Goal: Task Accomplishment & Management: Use online tool/utility

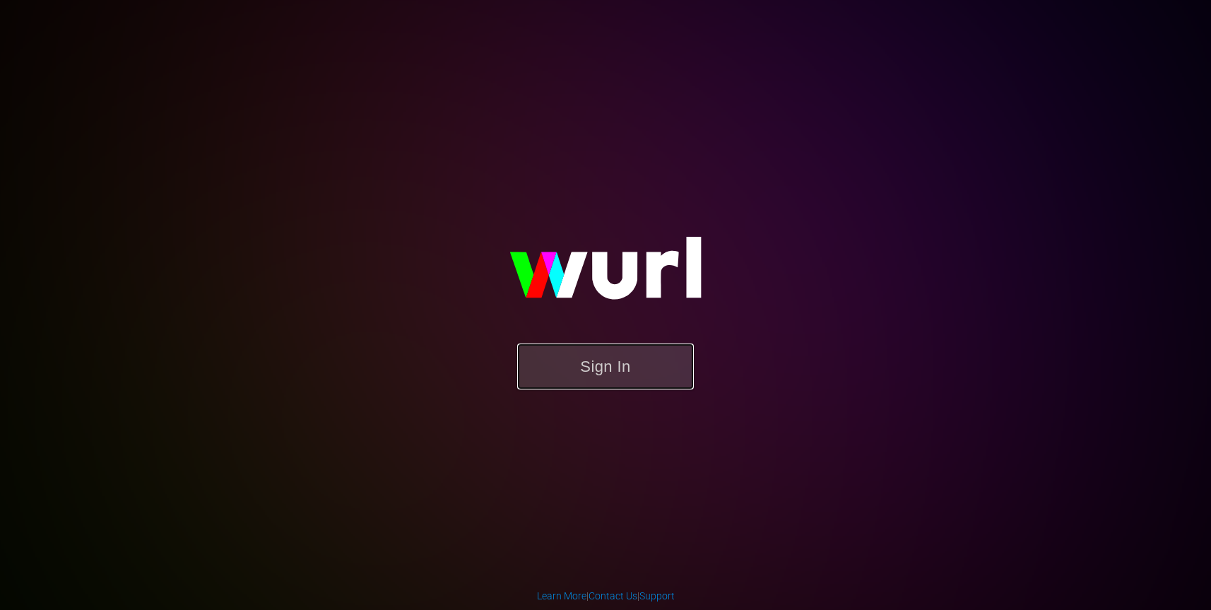
click at [640, 368] on button "Sign In" at bounding box center [605, 367] width 177 height 46
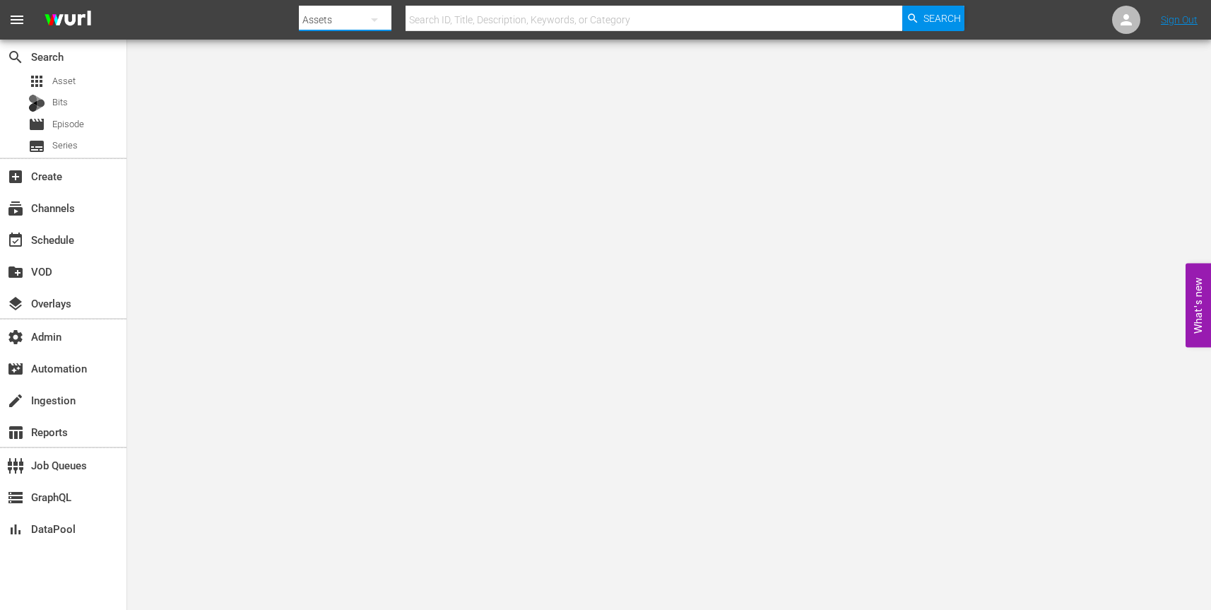
click at [363, 13] on button "button" at bounding box center [375, 20] width 34 height 34
click at [348, 57] on div "Channels" at bounding box center [344, 59] width 57 height 23
click at [467, 18] on input "text" at bounding box center [654, 20] width 497 height 34
paste input "amc_slightly_off_by_amc_1"
type input "amc_slightly_off_by_amc_1"
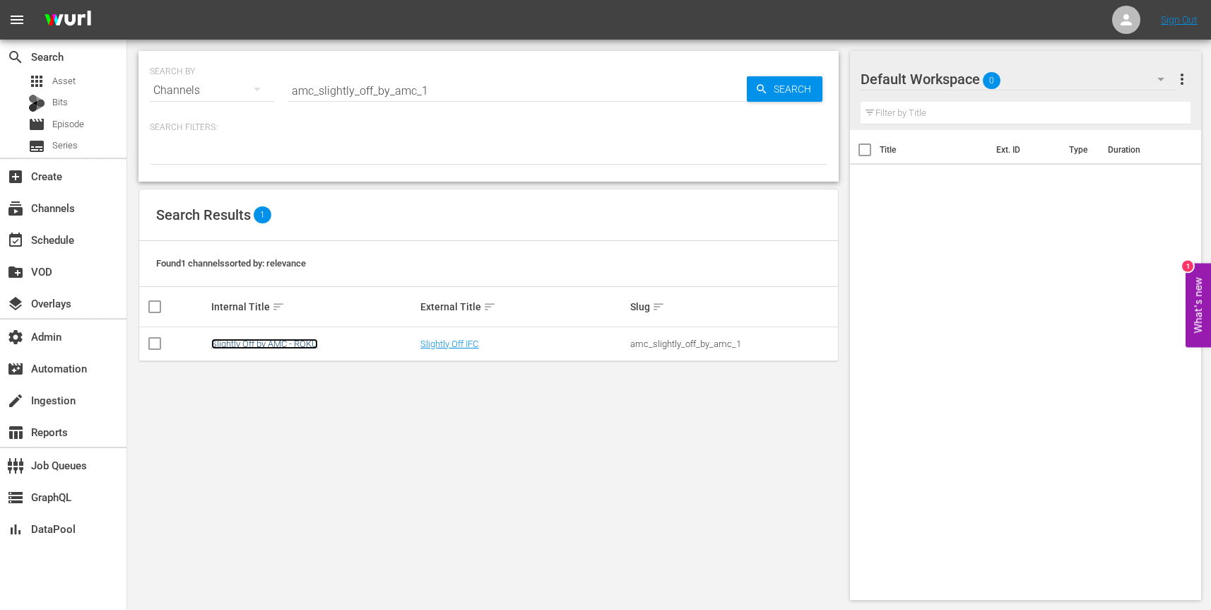
click at [233, 345] on link "Slightly Off by AMC - ROKU" at bounding box center [264, 344] width 107 height 11
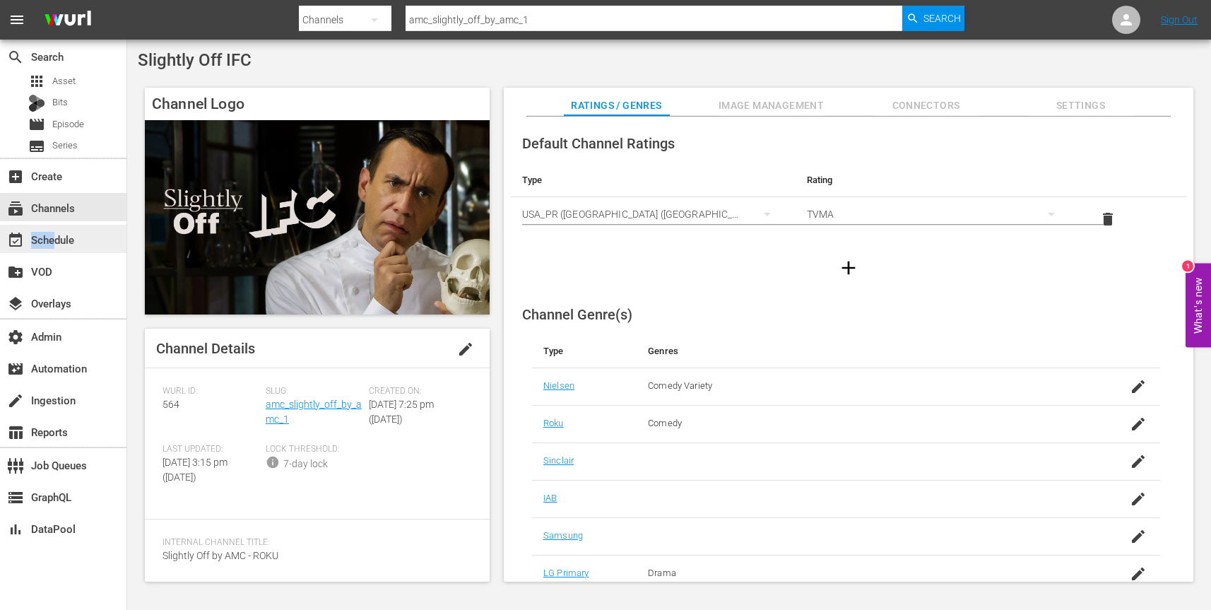
click at [57, 233] on div "event_available Schedule" at bounding box center [39, 237] width 79 height 13
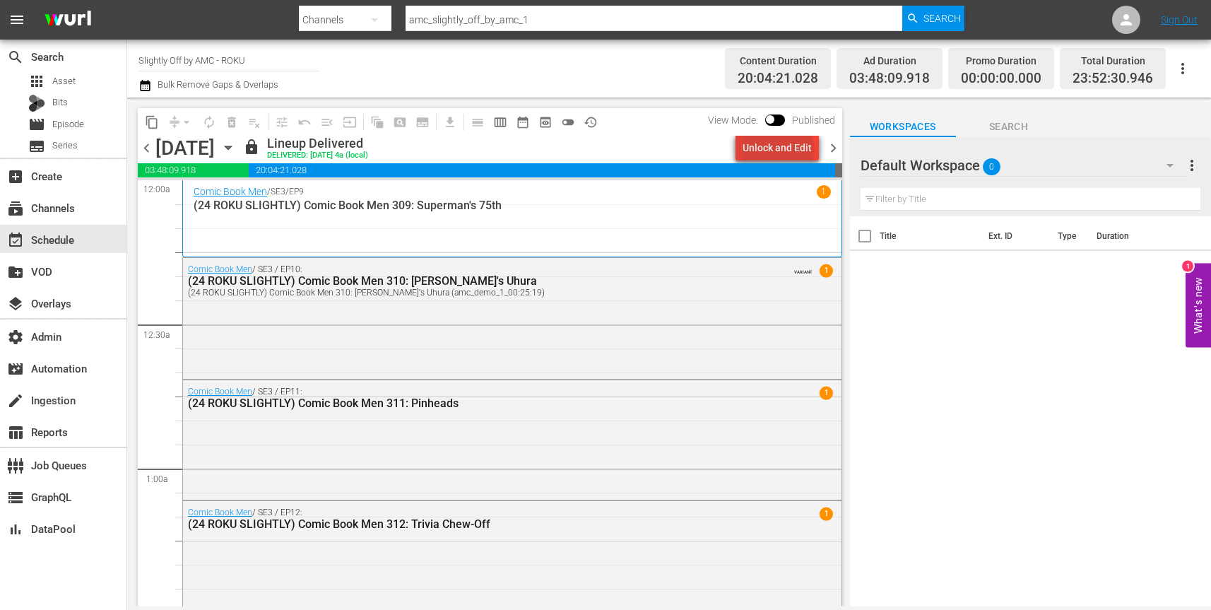
click at [782, 149] on div "Unlock and Edit" at bounding box center [777, 147] width 69 height 25
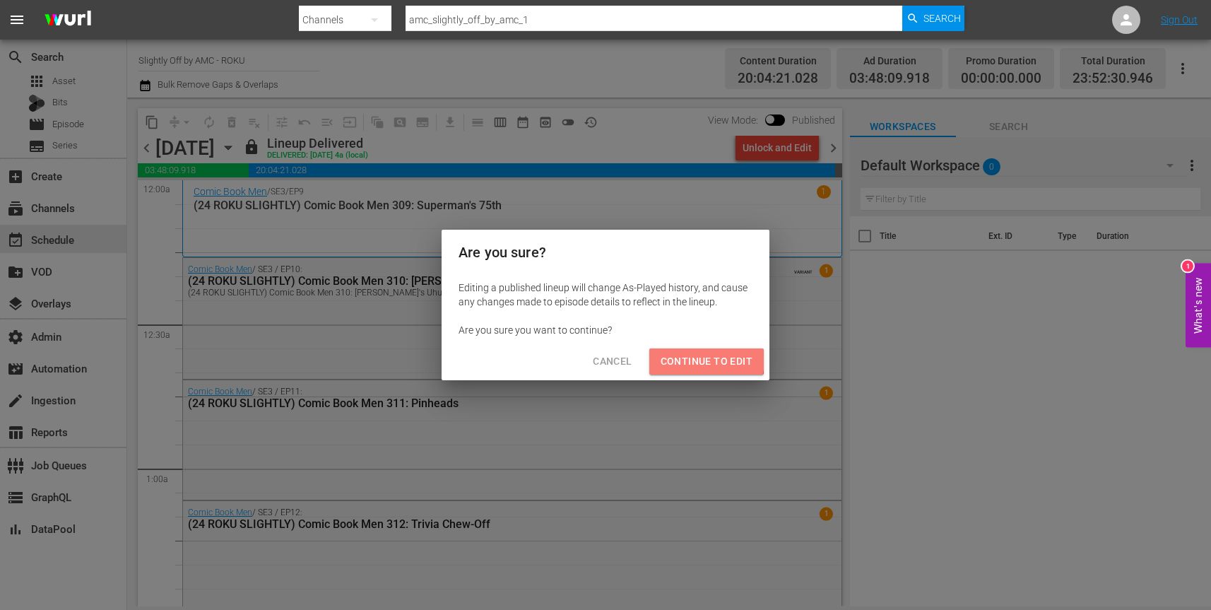
click at [706, 360] on span "Continue to Edit" at bounding box center [707, 362] width 92 height 18
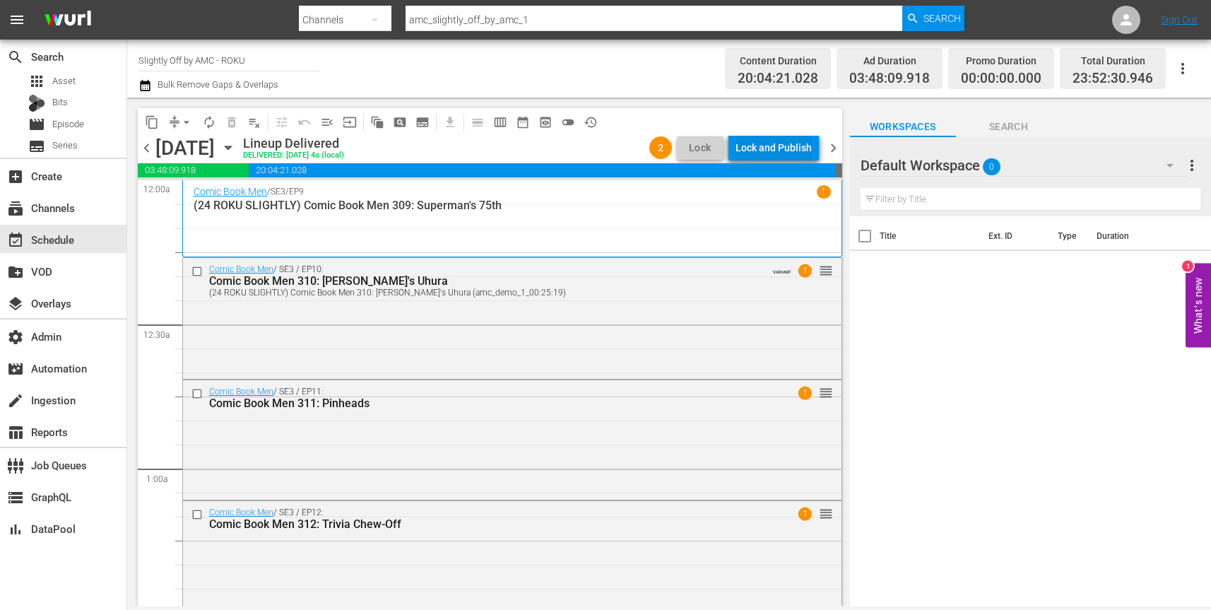
click at [785, 148] on div "Lock and Publish" at bounding box center [774, 147] width 76 height 25
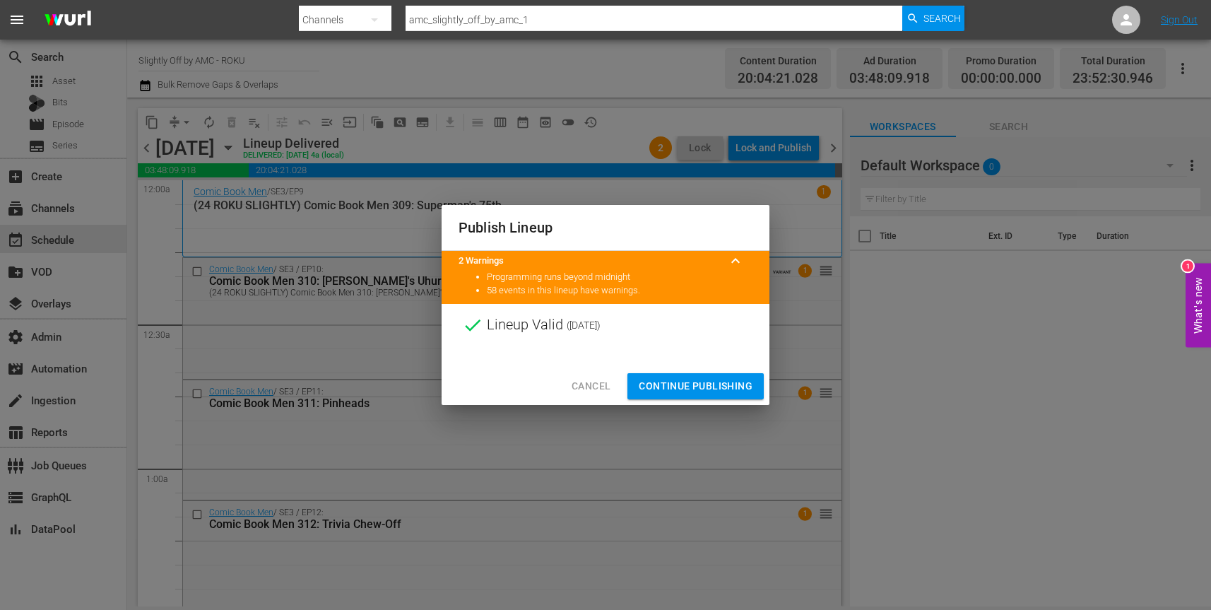
click at [701, 387] on span "Continue Publishing" at bounding box center [696, 386] width 114 height 18
